Goal: Transaction & Acquisition: Purchase product/service

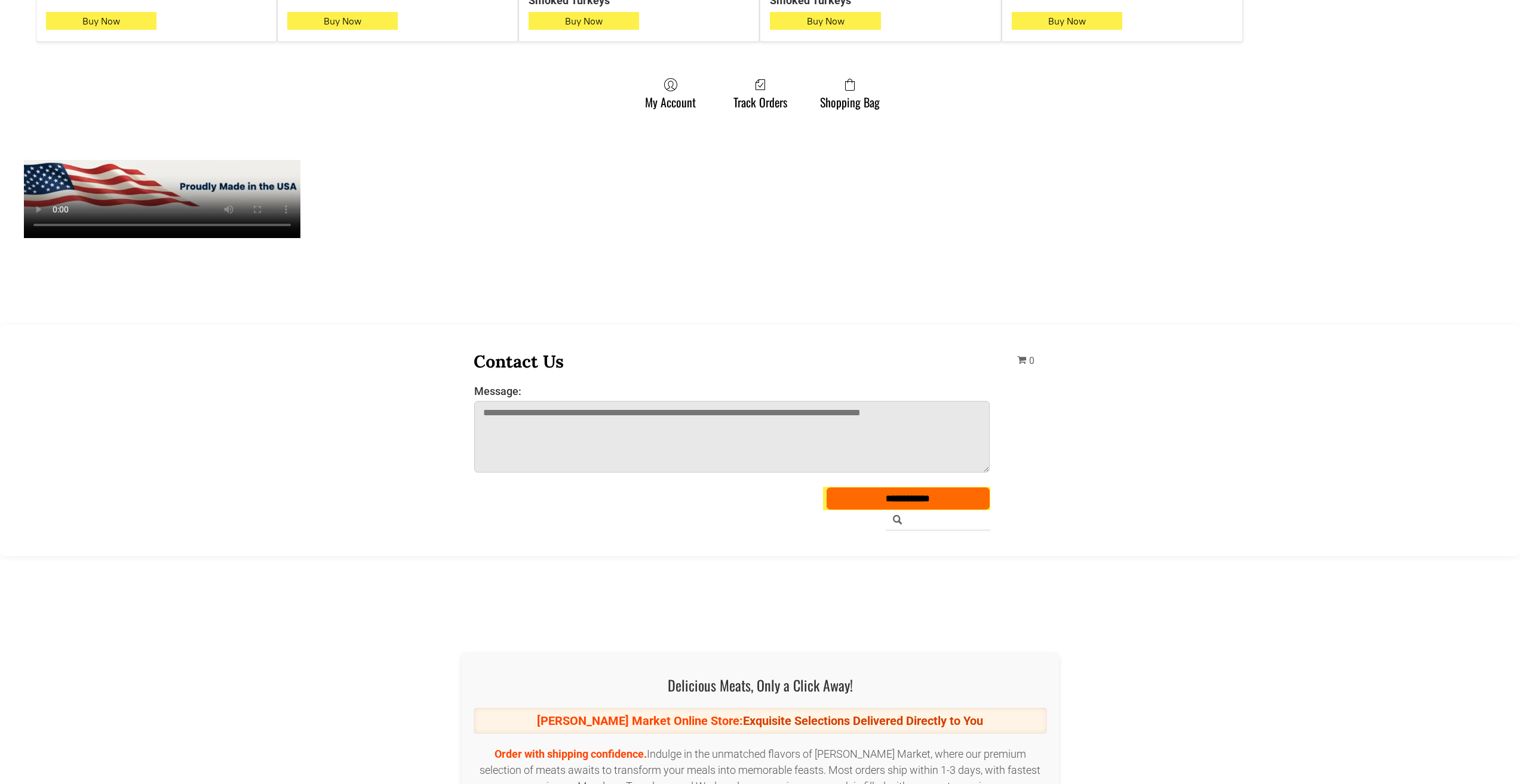
scroll to position [1075, 0]
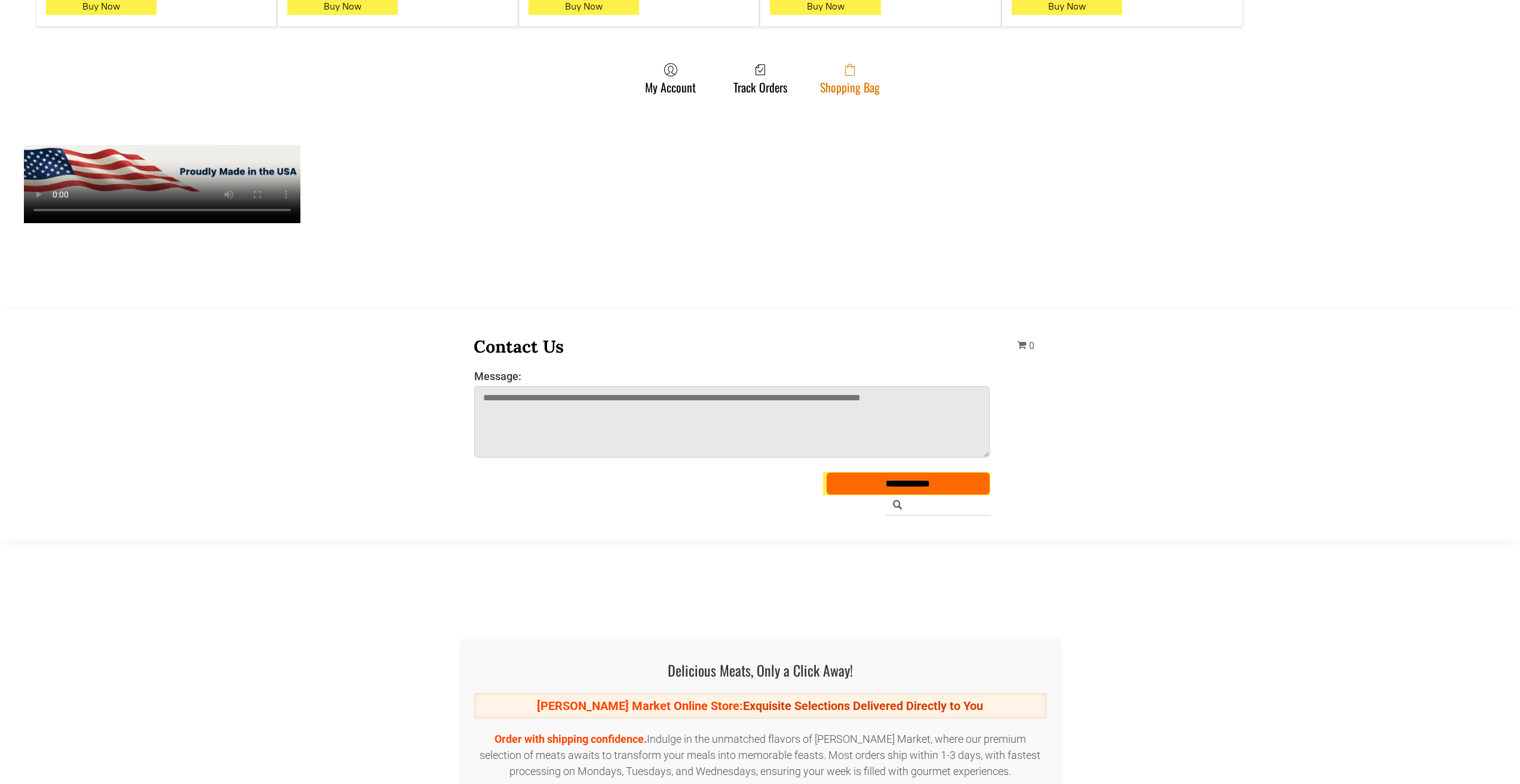
click at [848, 84] on link "Shopping Bag" at bounding box center [849, 78] width 71 height 32
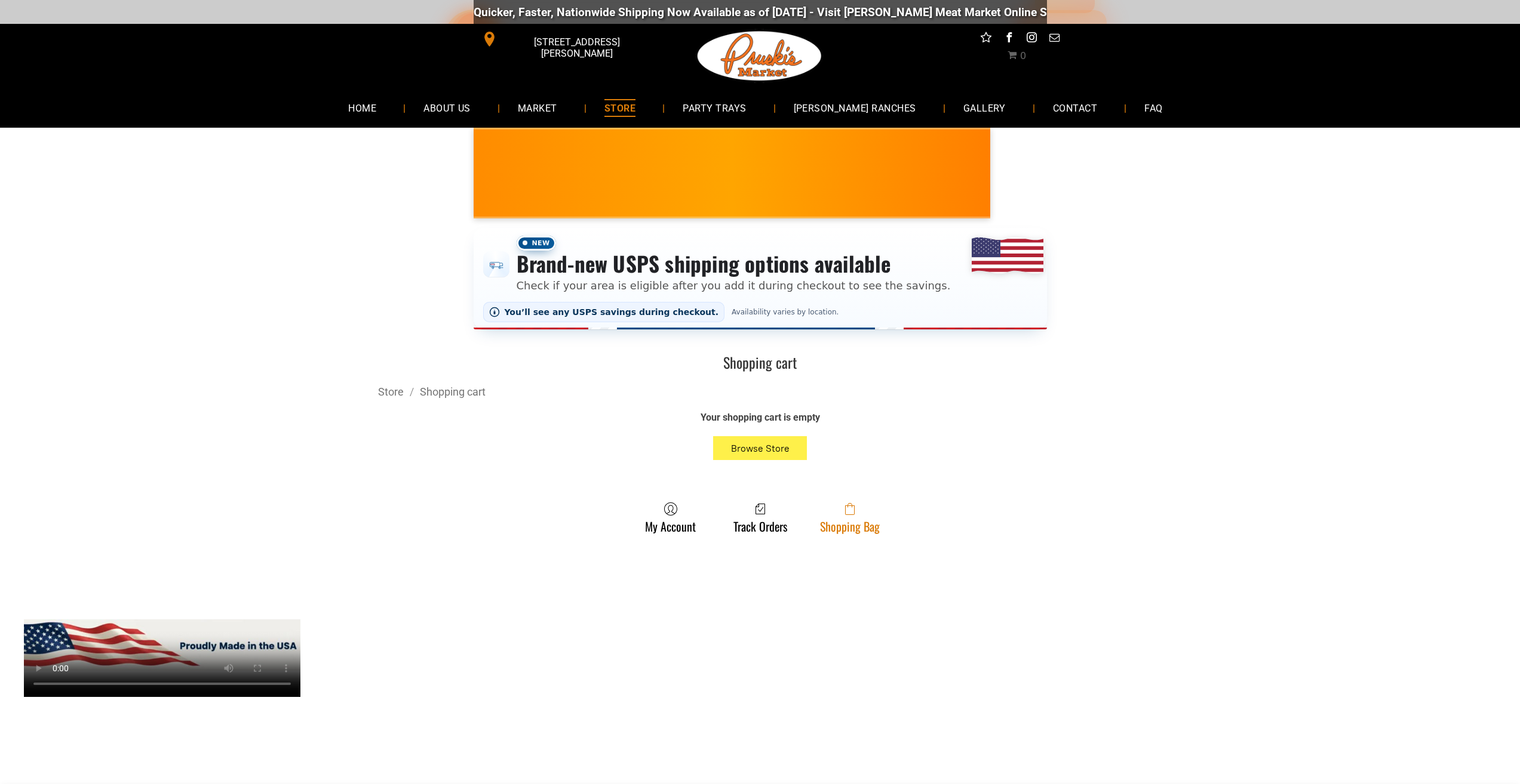
click at [867, 521] on link "Shopping Bag" at bounding box center [849, 517] width 71 height 32
click at [879, 510] on link "Shopping Bag" at bounding box center [849, 517] width 71 height 32
click at [862, 520] on link "Shopping Bag" at bounding box center [849, 517] width 71 height 32
